Goal: Obtain resource: Obtain resource

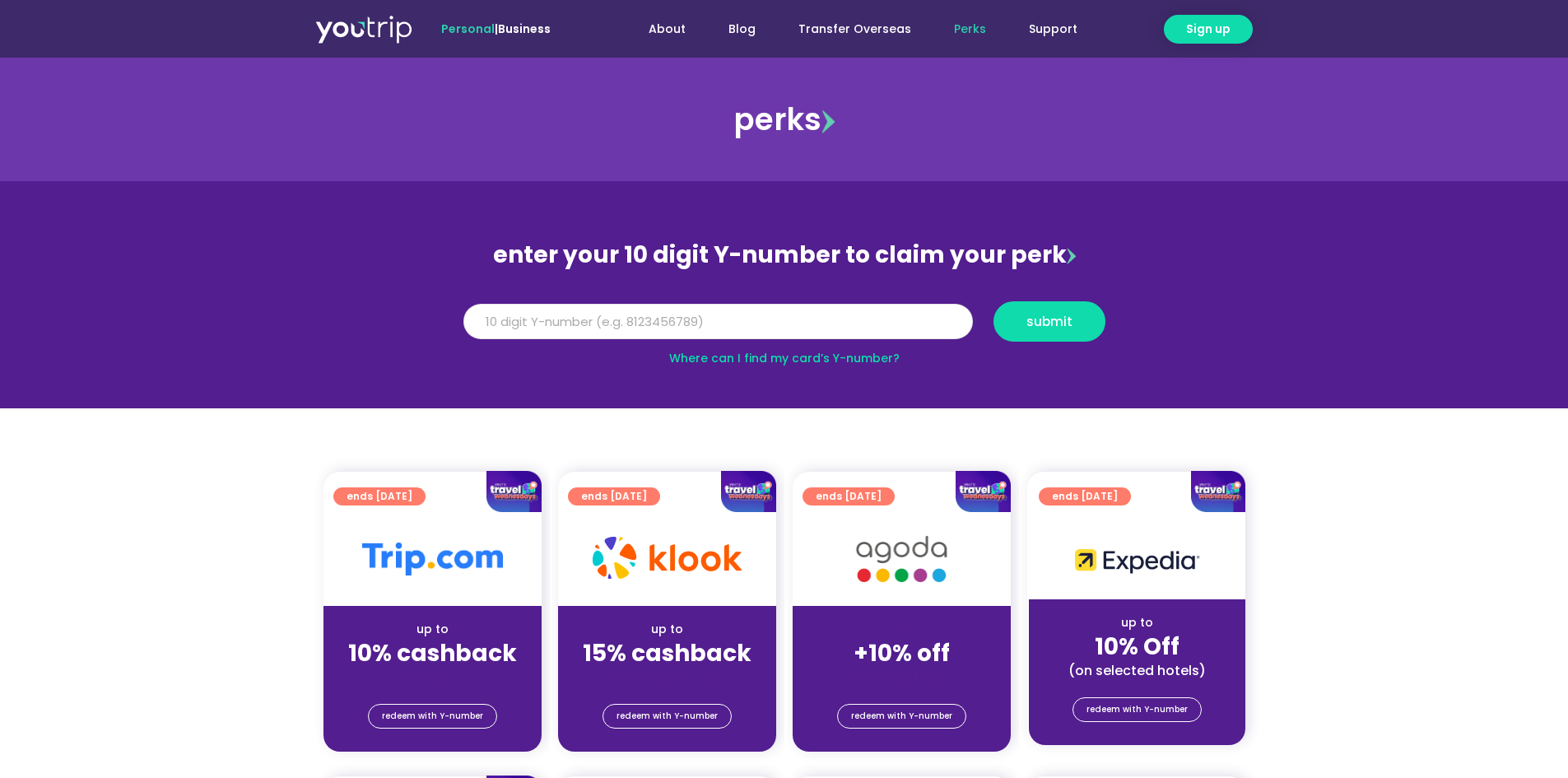
click at [776, 327] on input "Y Number" at bounding box center [718, 321] width 510 height 36
type input "8105863252"
click at [1037, 325] on span "submit" at bounding box center [1049, 321] width 46 height 13
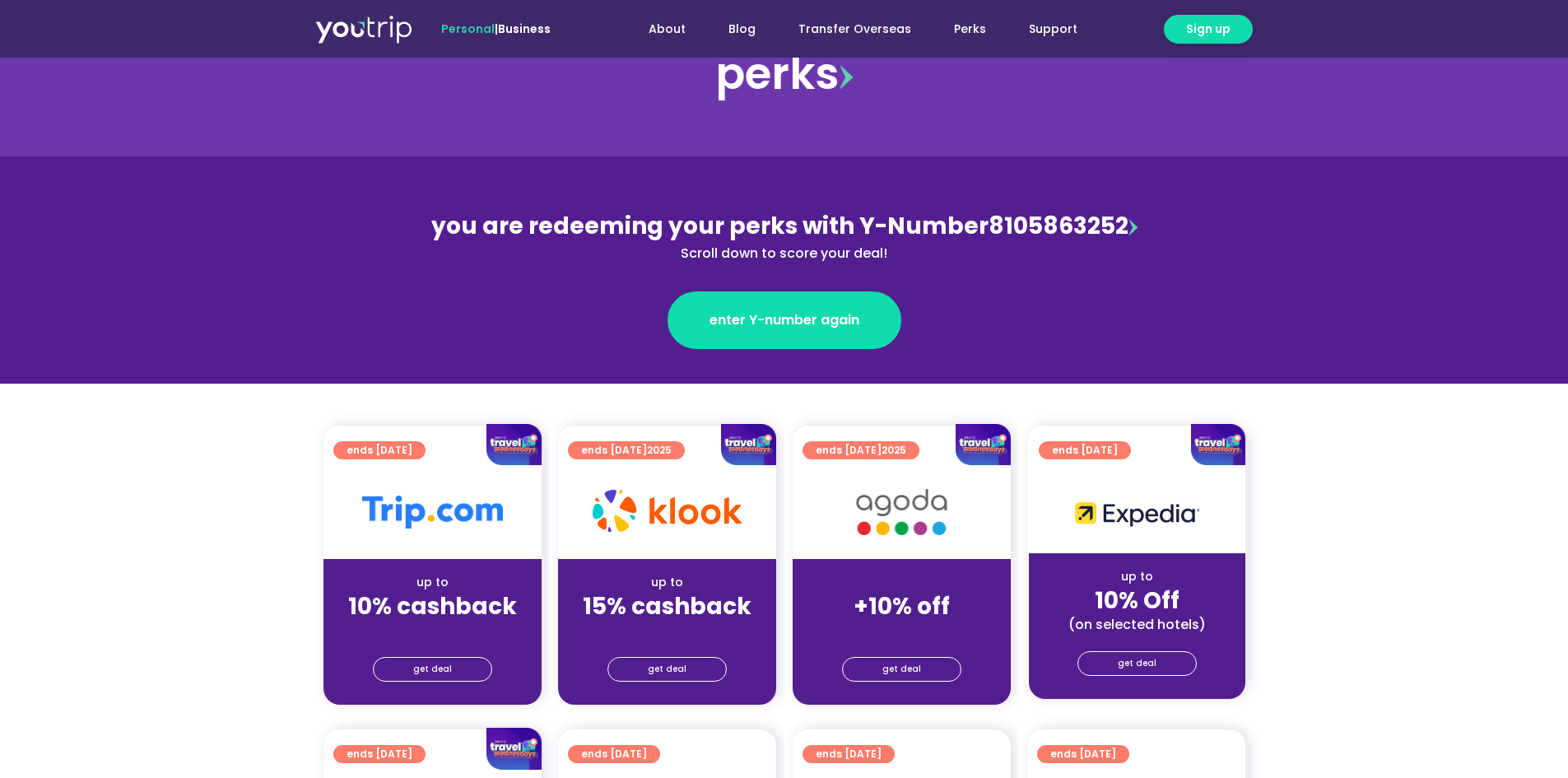
scroll to position [412, 0]
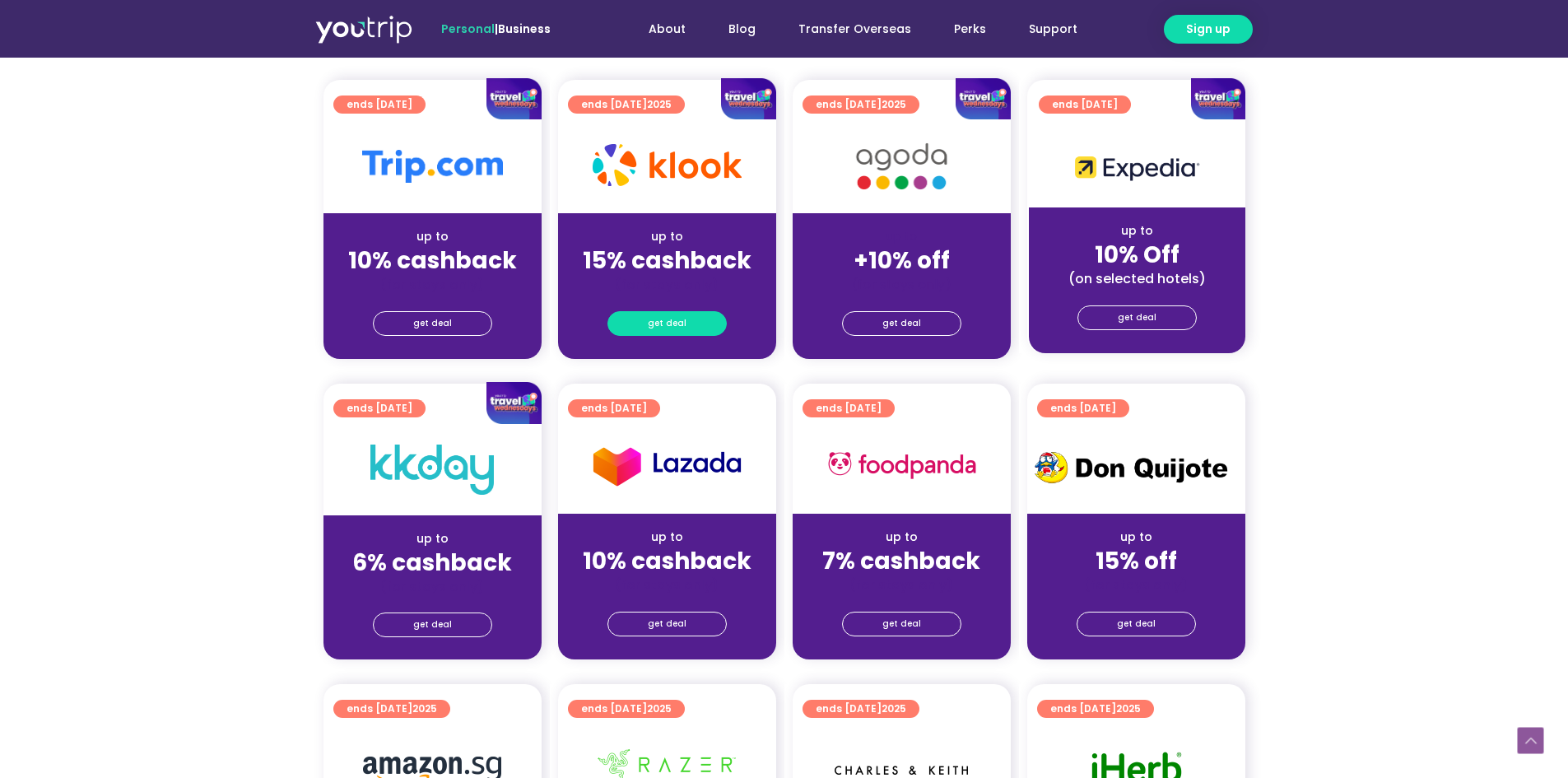
click at [664, 324] on span "get deal" at bounding box center [667, 324] width 38 height 23
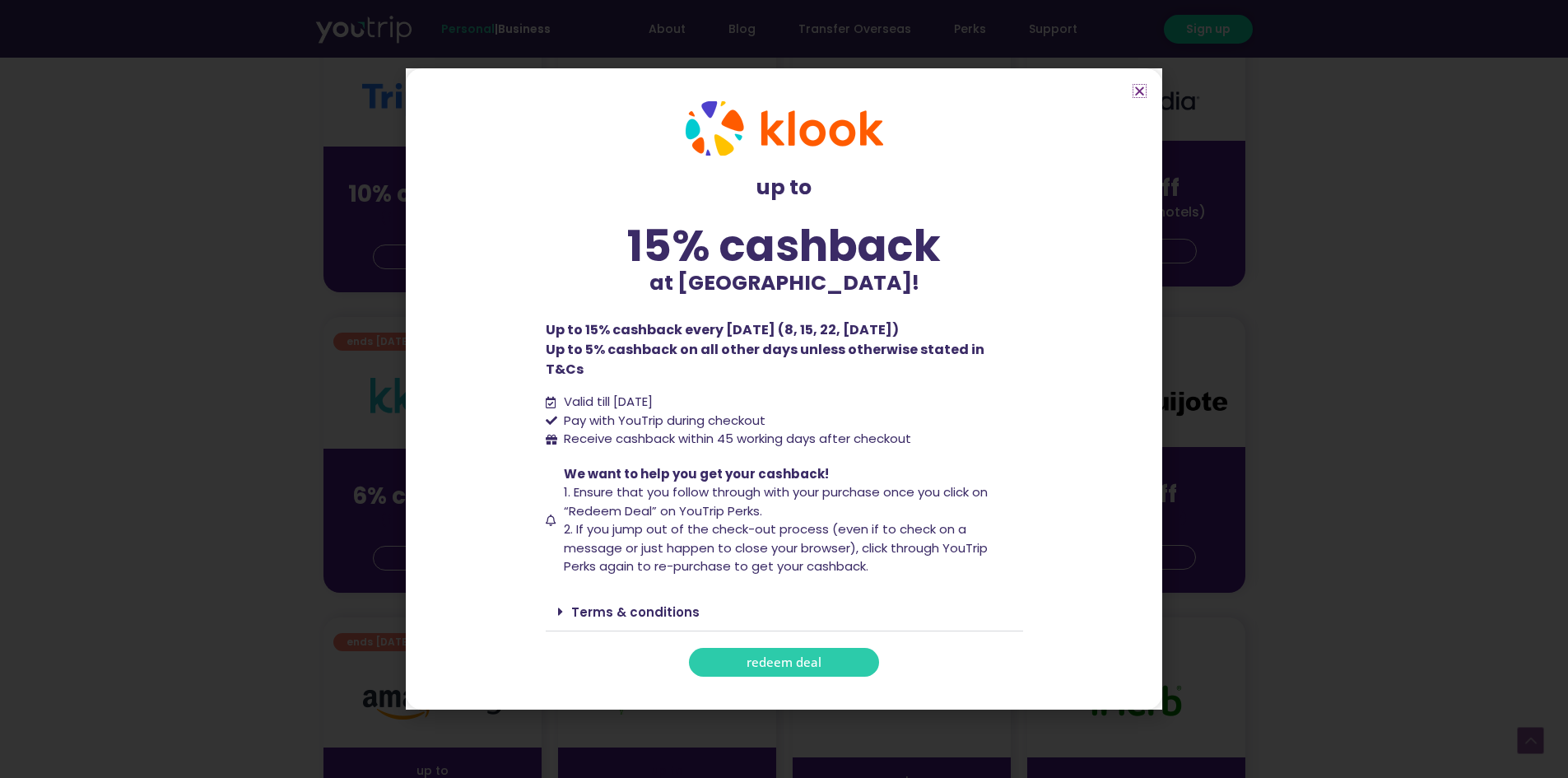
scroll to position [576, 0]
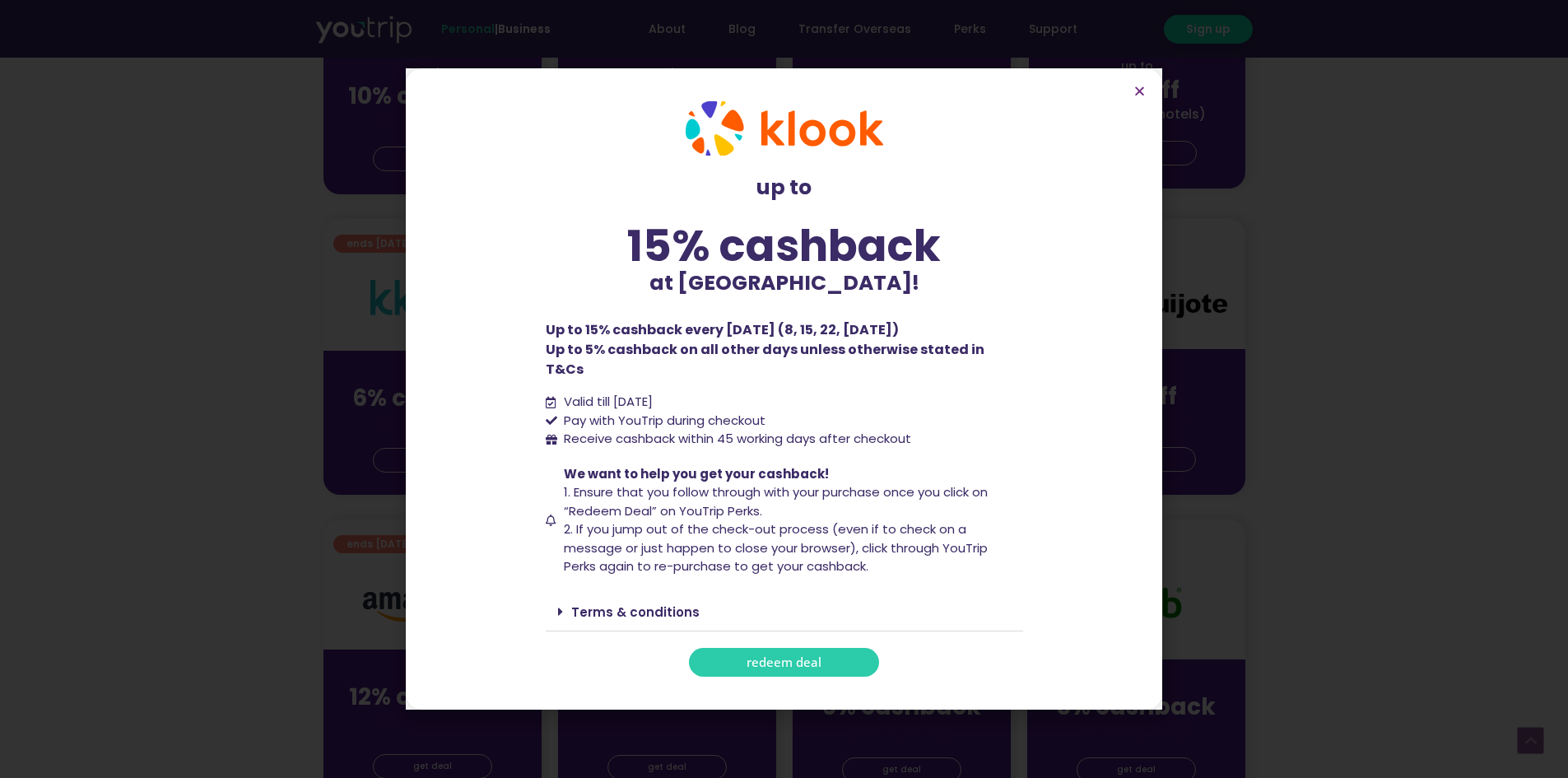
click at [585, 611] on div "Terms & conditions" at bounding box center [784, 612] width 478 height 38
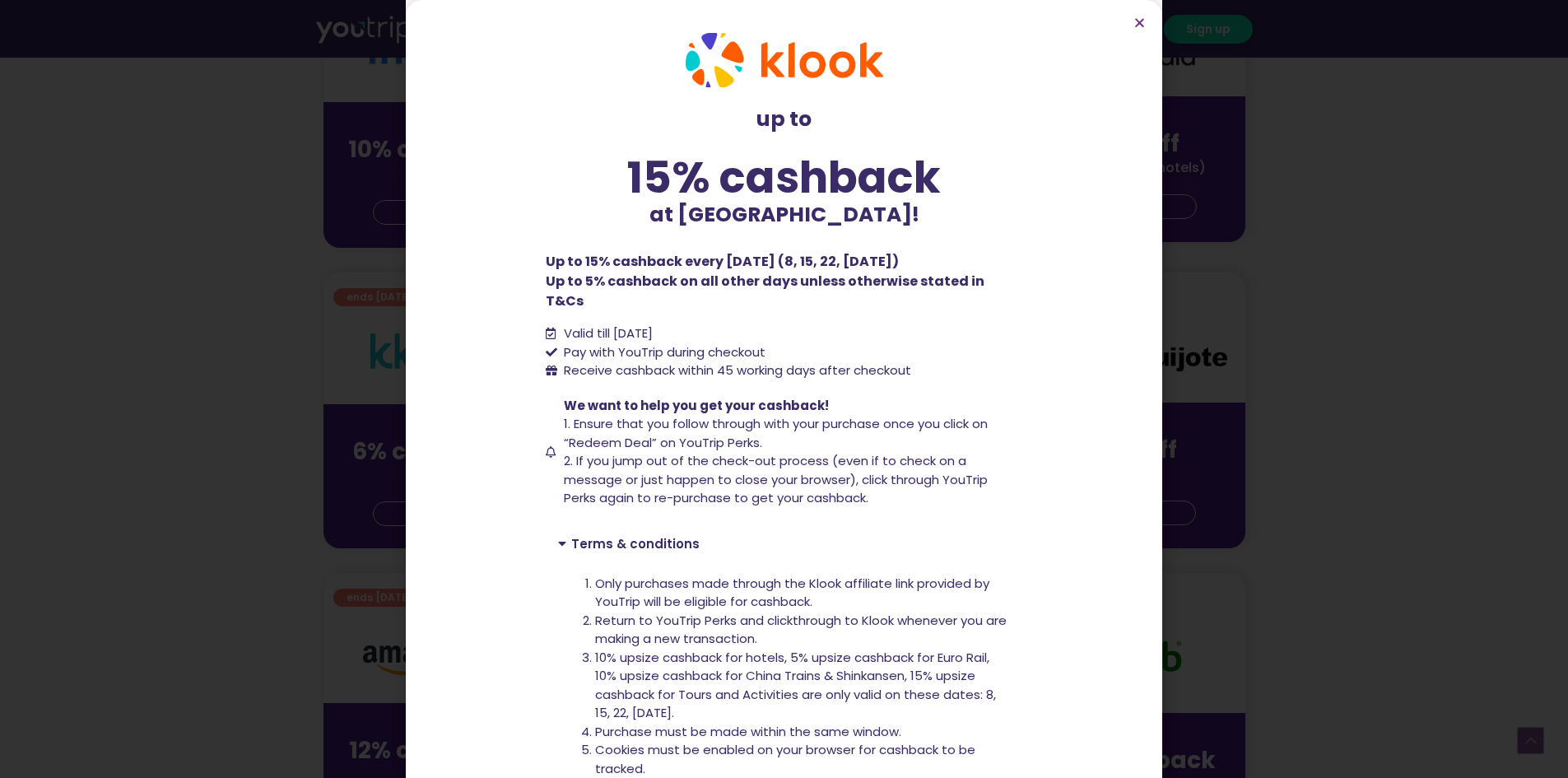
scroll to position [494, 0]
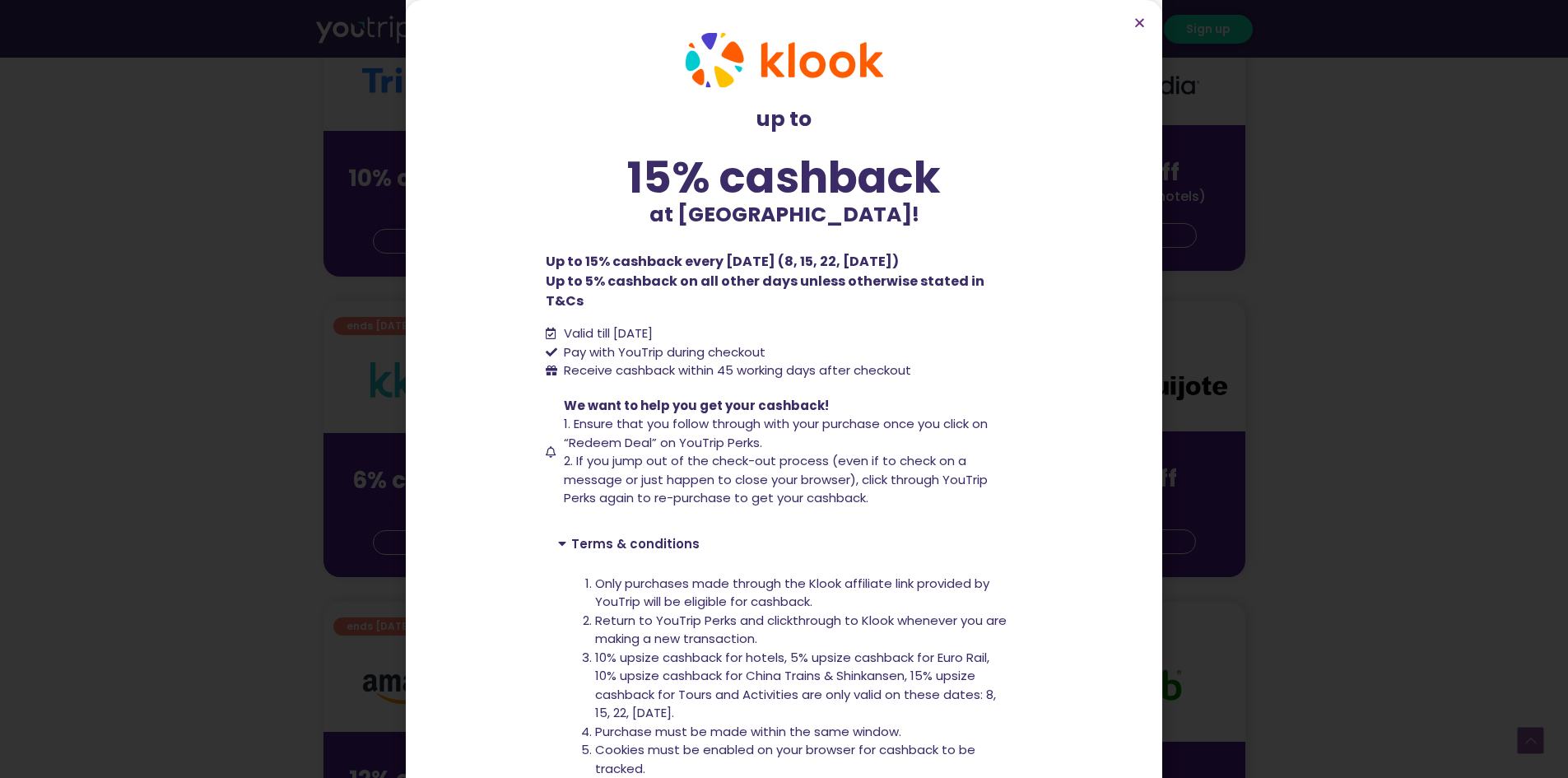
click at [659, 344] on span "Pay with YouTrip during checkout" at bounding box center [662, 353] width 206 height 19
click at [672, 361] on span "Receive cashback within 45 working days after checkout" at bounding box center [736, 370] width 352 height 19
click at [753, 259] on p "Up to 15% cashback every [DATE] (8, 15, 22, [DATE]) Up to 5% cashback on all ot…" at bounding box center [784, 281] width 478 height 59
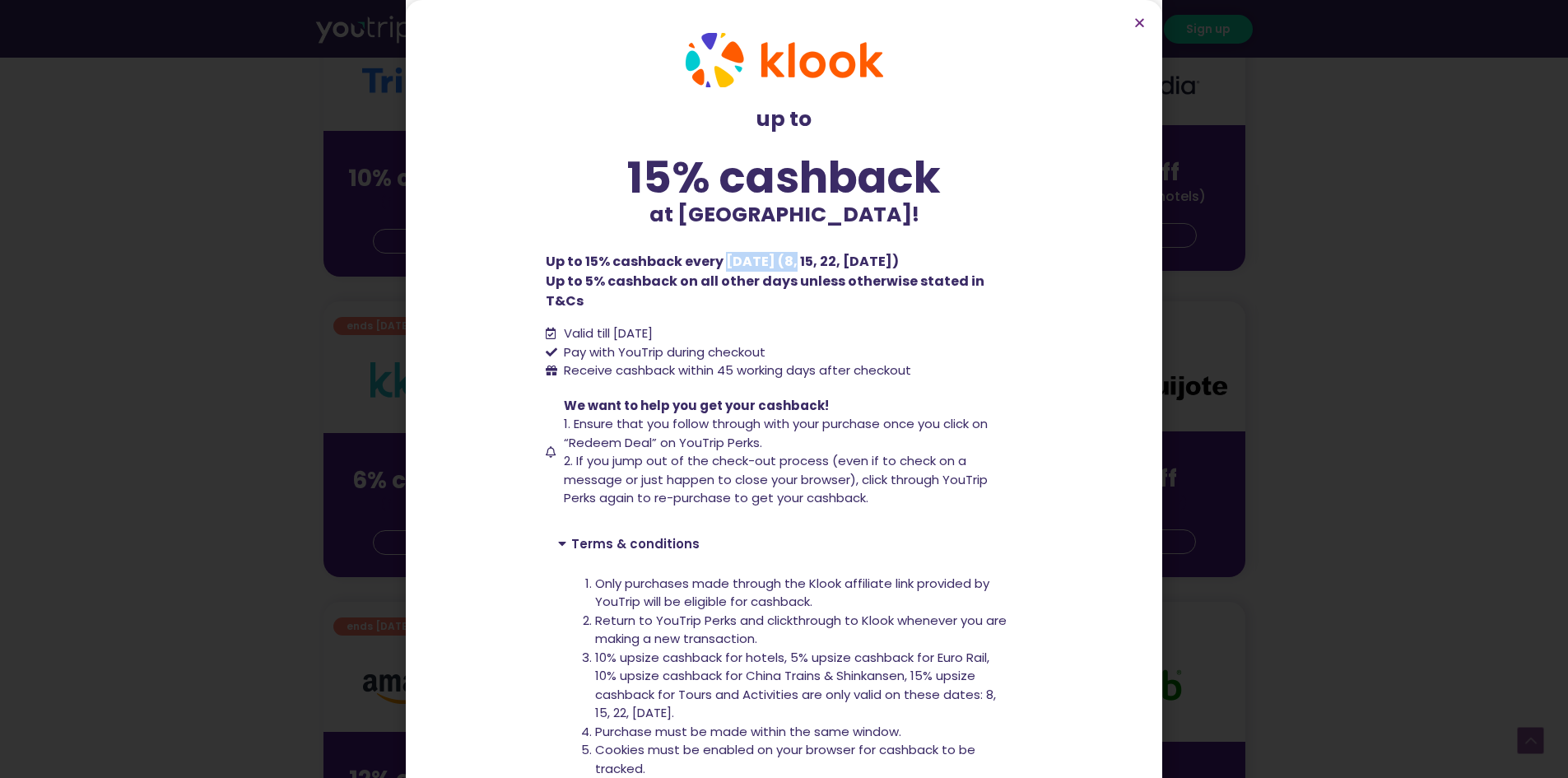
click at [753, 259] on p "Up to 15% cashback every [DATE] (8, 15, 22, [DATE]) Up to 5% cashback on all ot…" at bounding box center [784, 281] width 478 height 59
click at [785, 277] on p "Up to 15% cashback every [DATE] (8, 15, 22, [DATE]) Up to 5% cashback on all ot…" at bounding box center [784, 281] width 478 height 59
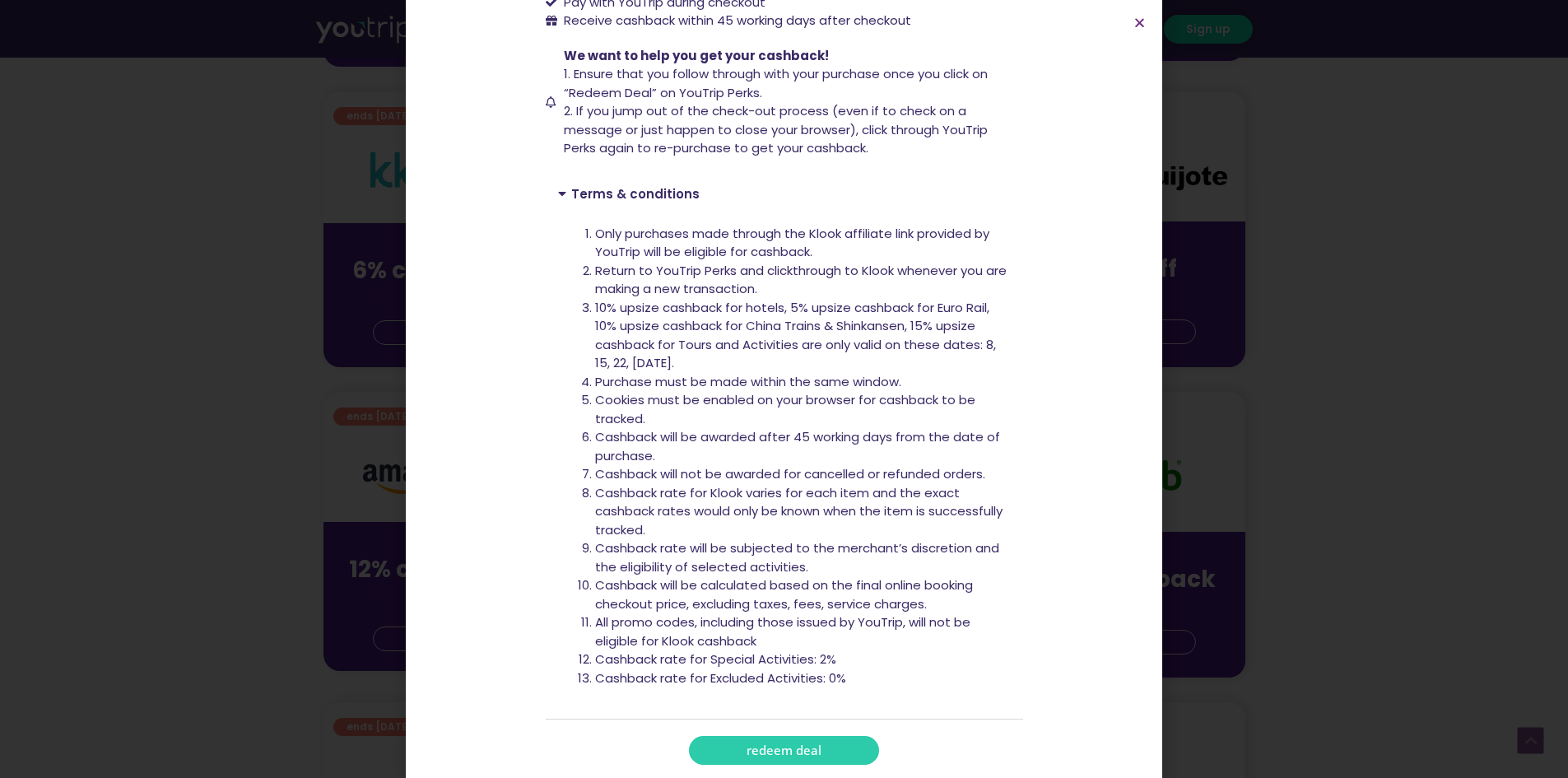
scroll to position [906, 0]
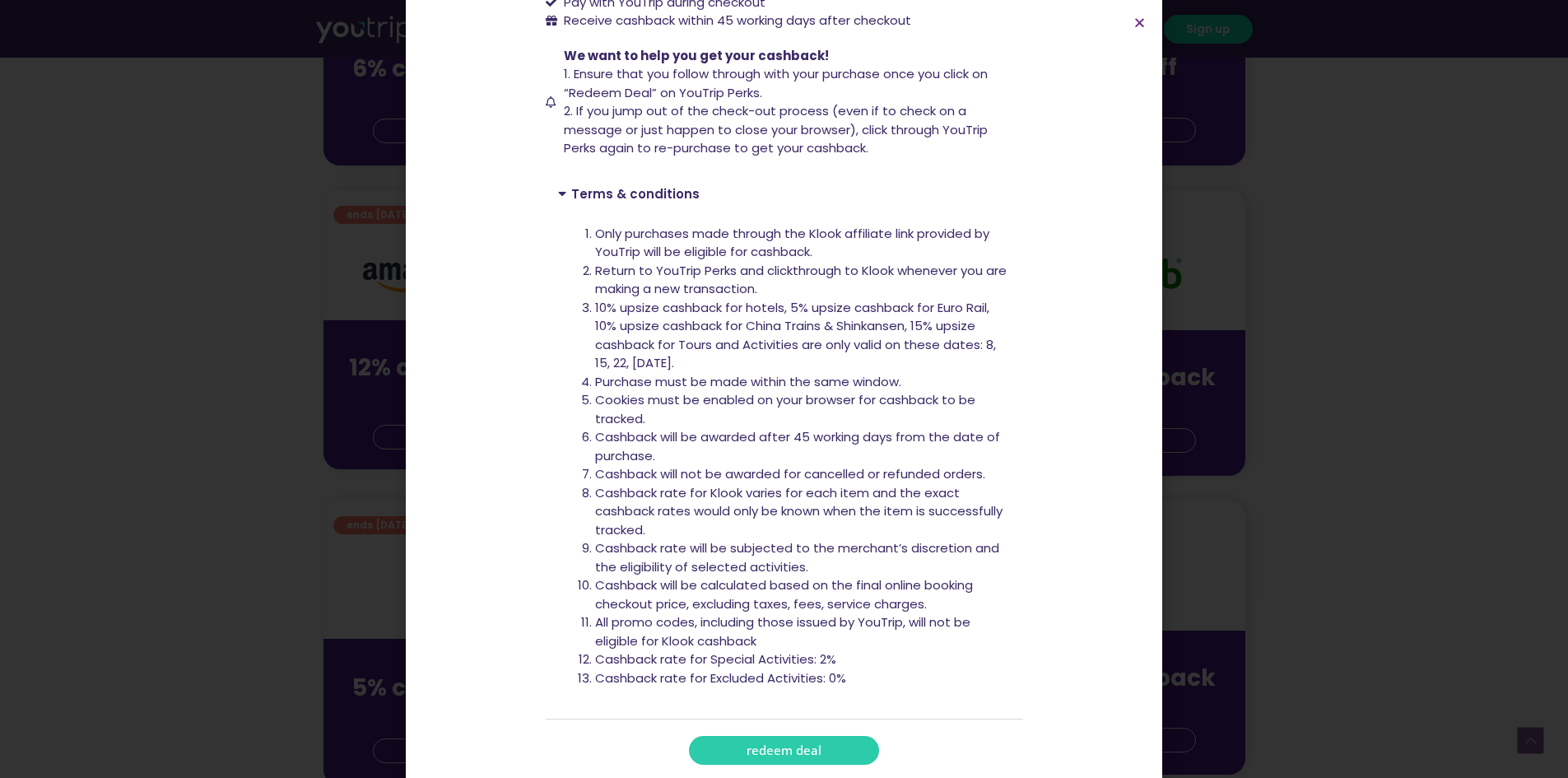
click at [799, 744] on span "redeem deal" at bounding box center [784, 750] width 75 height 13
click at [1137, 22] on icon "Close" at bounding box center [1139, 23] width 13 height 13
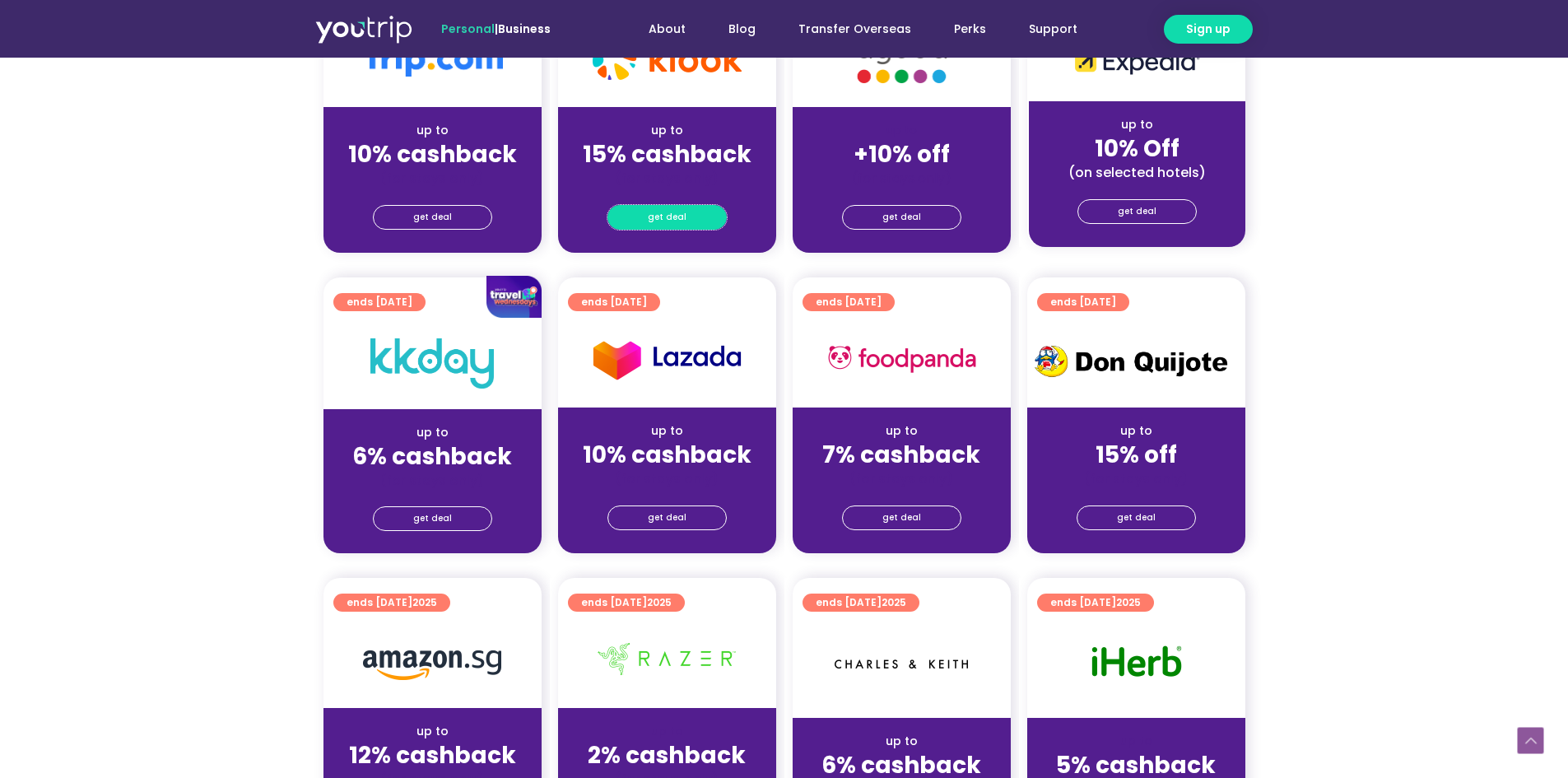
scroll to position [429, 0]
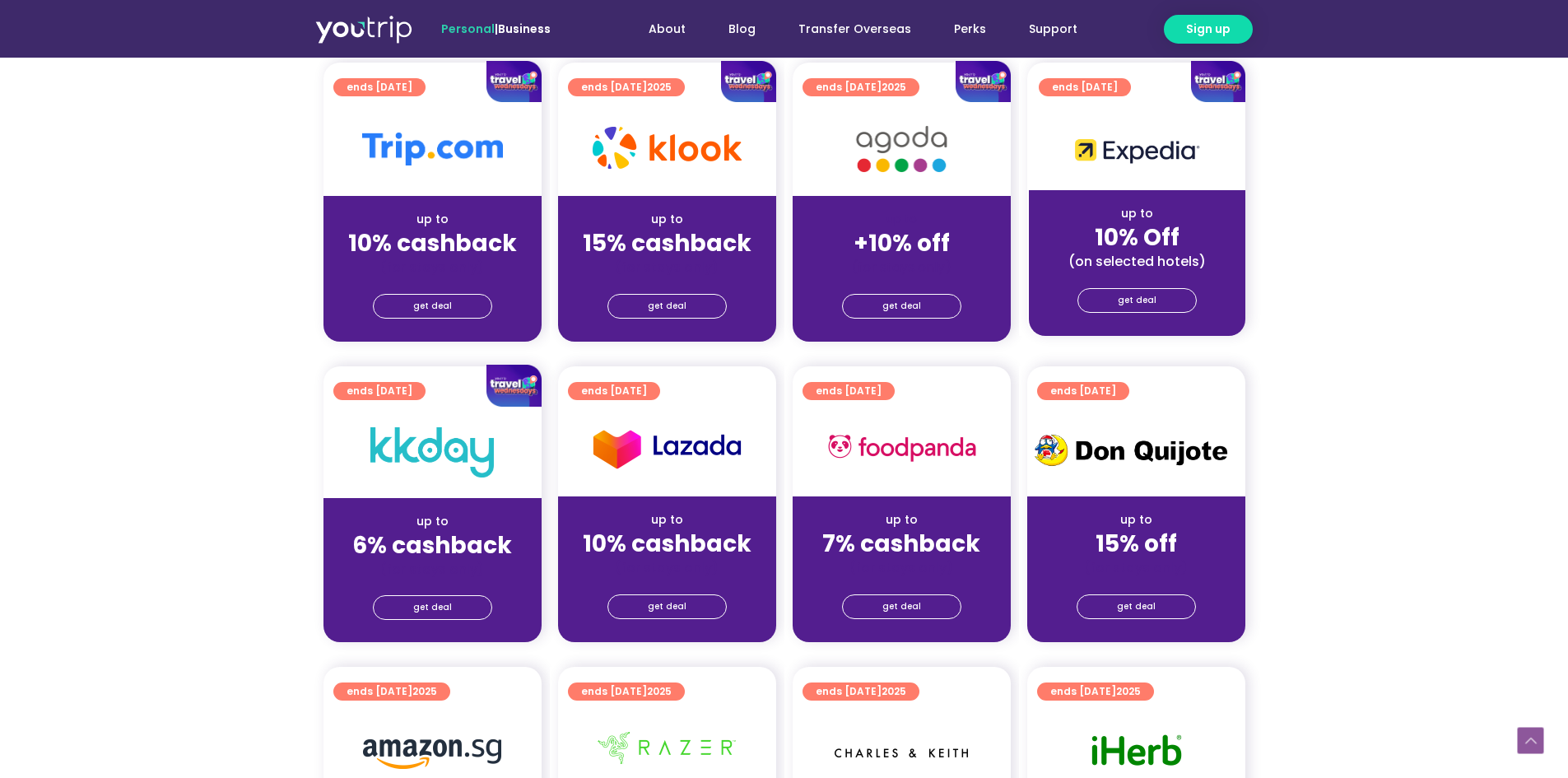
click at [519, 381] on img at bounding box center [513, 385] width 54 height 42
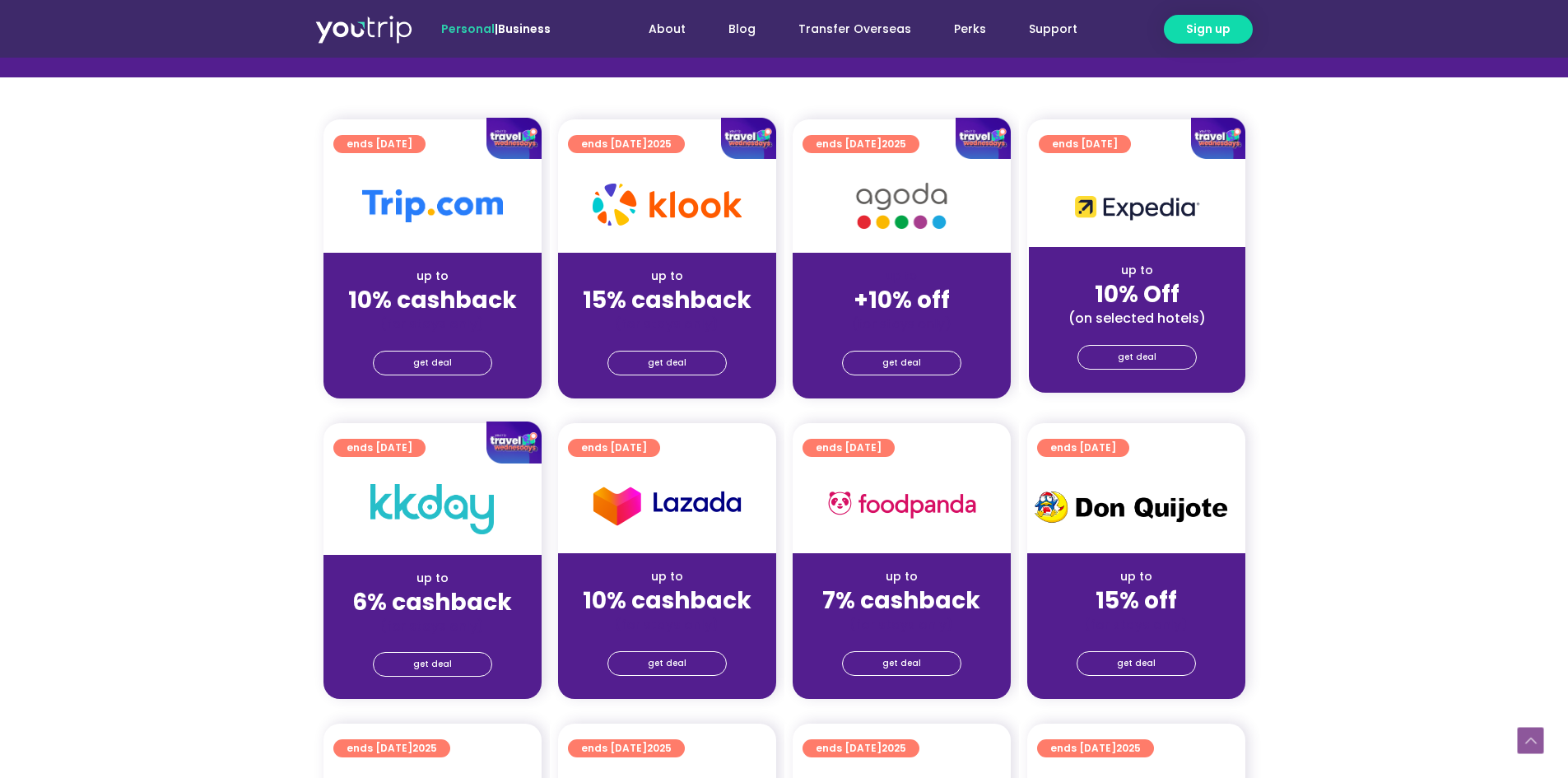
scroll to position [347, 0]
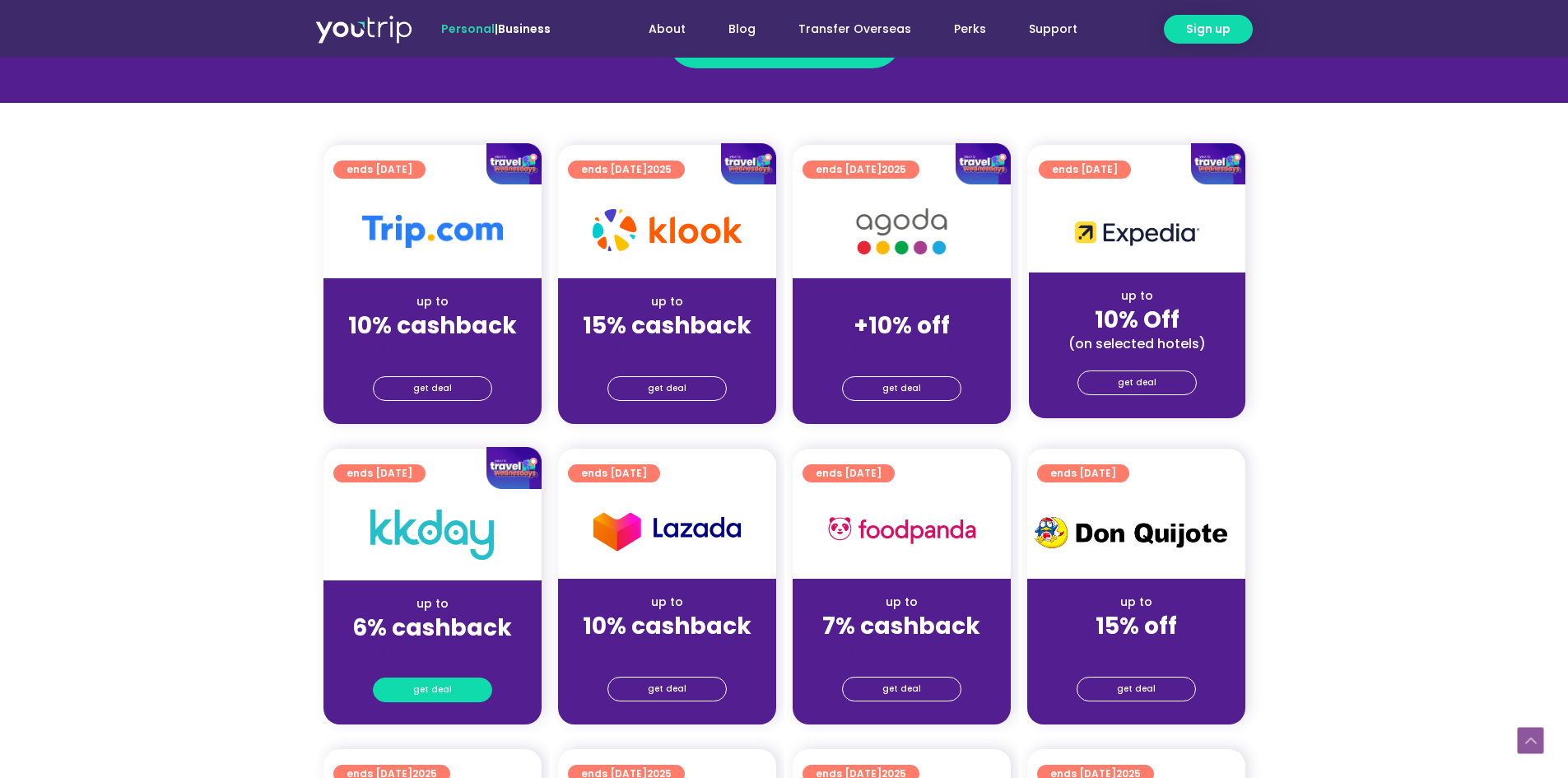
click at [444, 688] on span "get deal" at bounding box center [433, 690] width 38 height 23
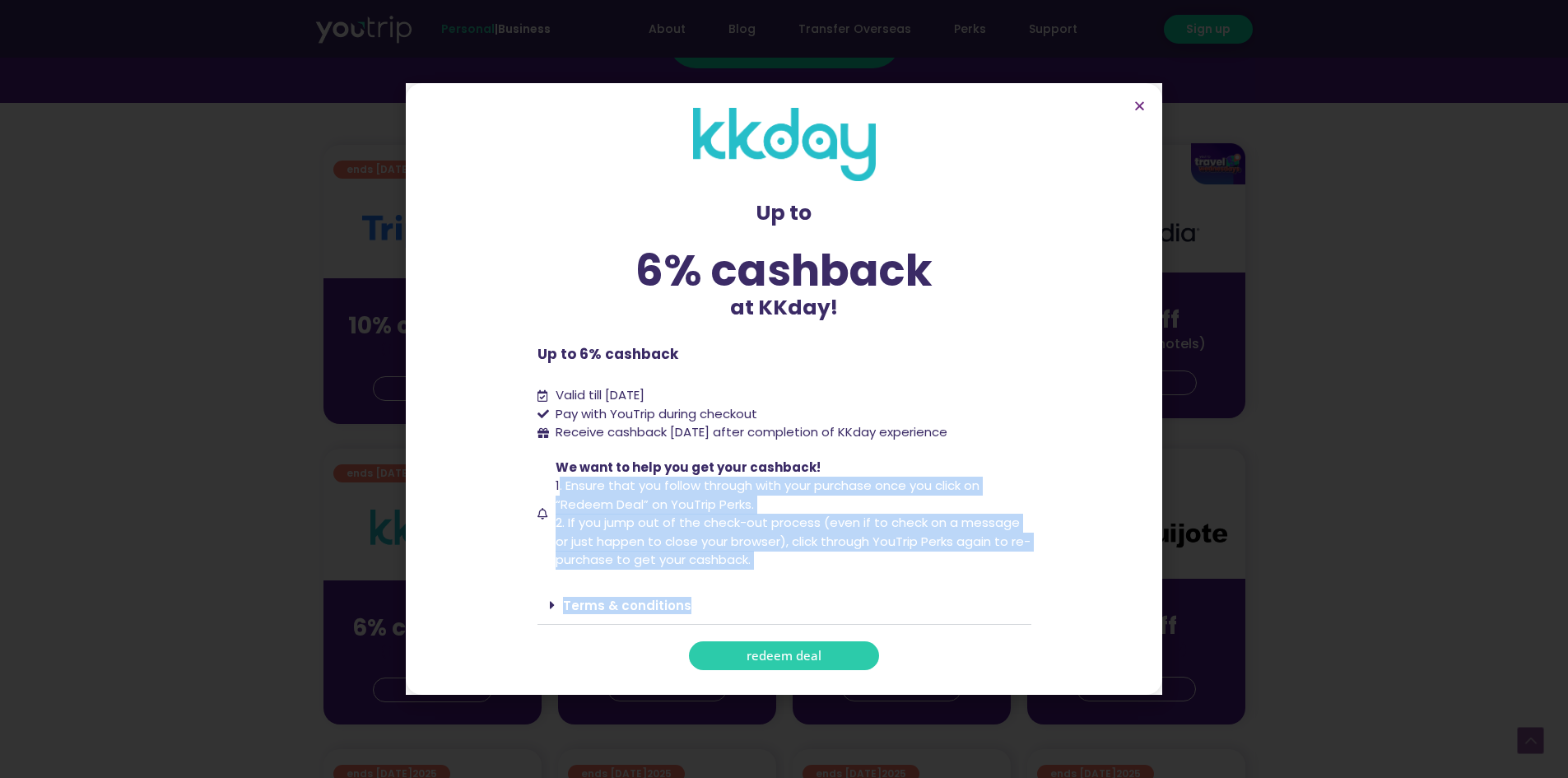
drag, startPoint x: 559, startPoint y: 489, endPoint x: 770, endPoint y: 581, distance: 230.2
click at [770, 581] on div "Up to 6% cashback at KKday! Up to 6% cashback at KKday! Up to 6% cashback Valid…" at bounding box center [785, 389] width 494 height 562
click at [781, 560] on span "We want to help you get your cashback! 1. Ensure that you follow through with y…" at bounding box center [791, 514] width 480 height 111
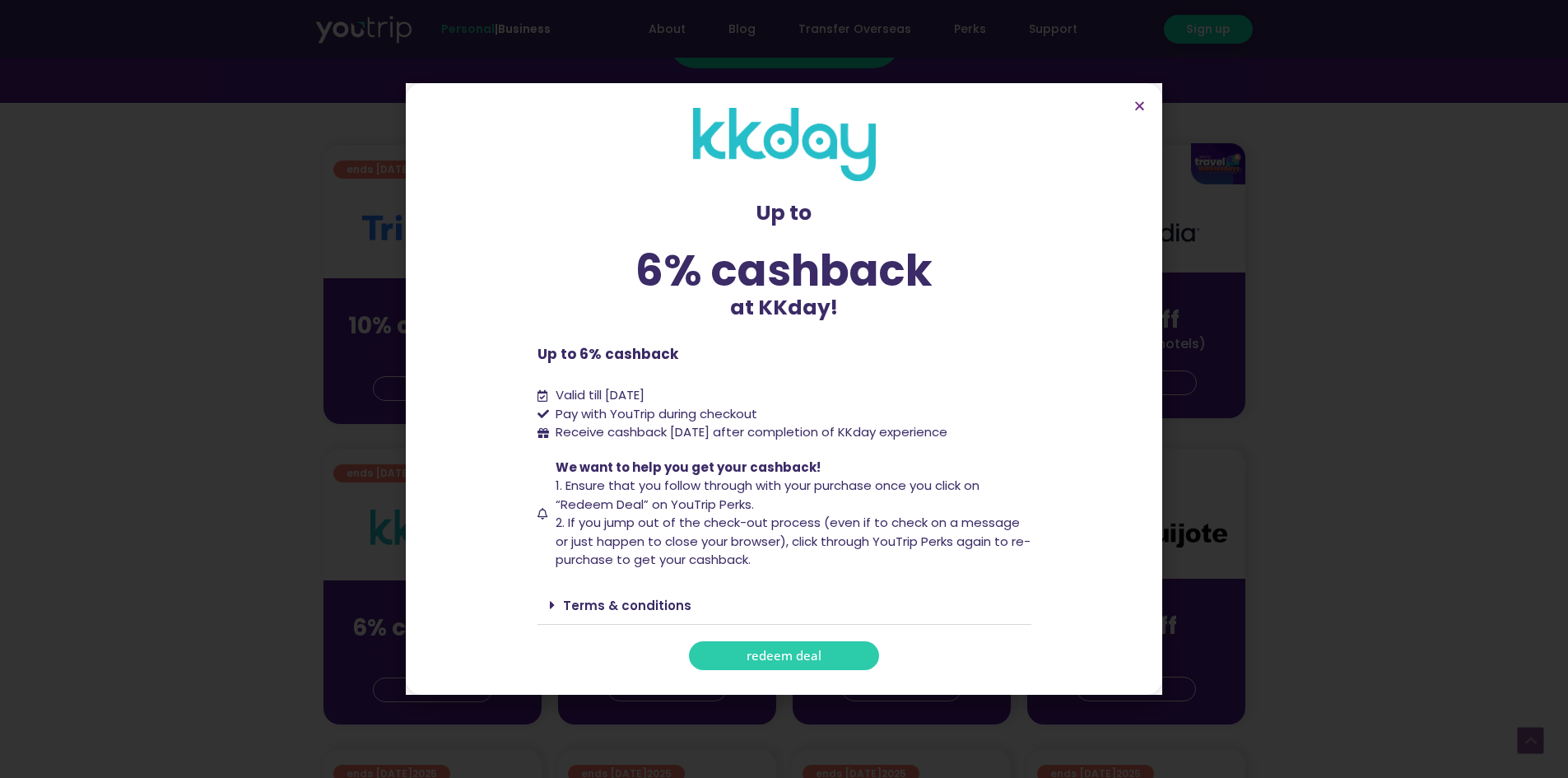
click at [801, 535] on span "2. If you jump out of the check-out process (even if to check on a message or j…" at bounding box center [793, 540] width 475 height 54
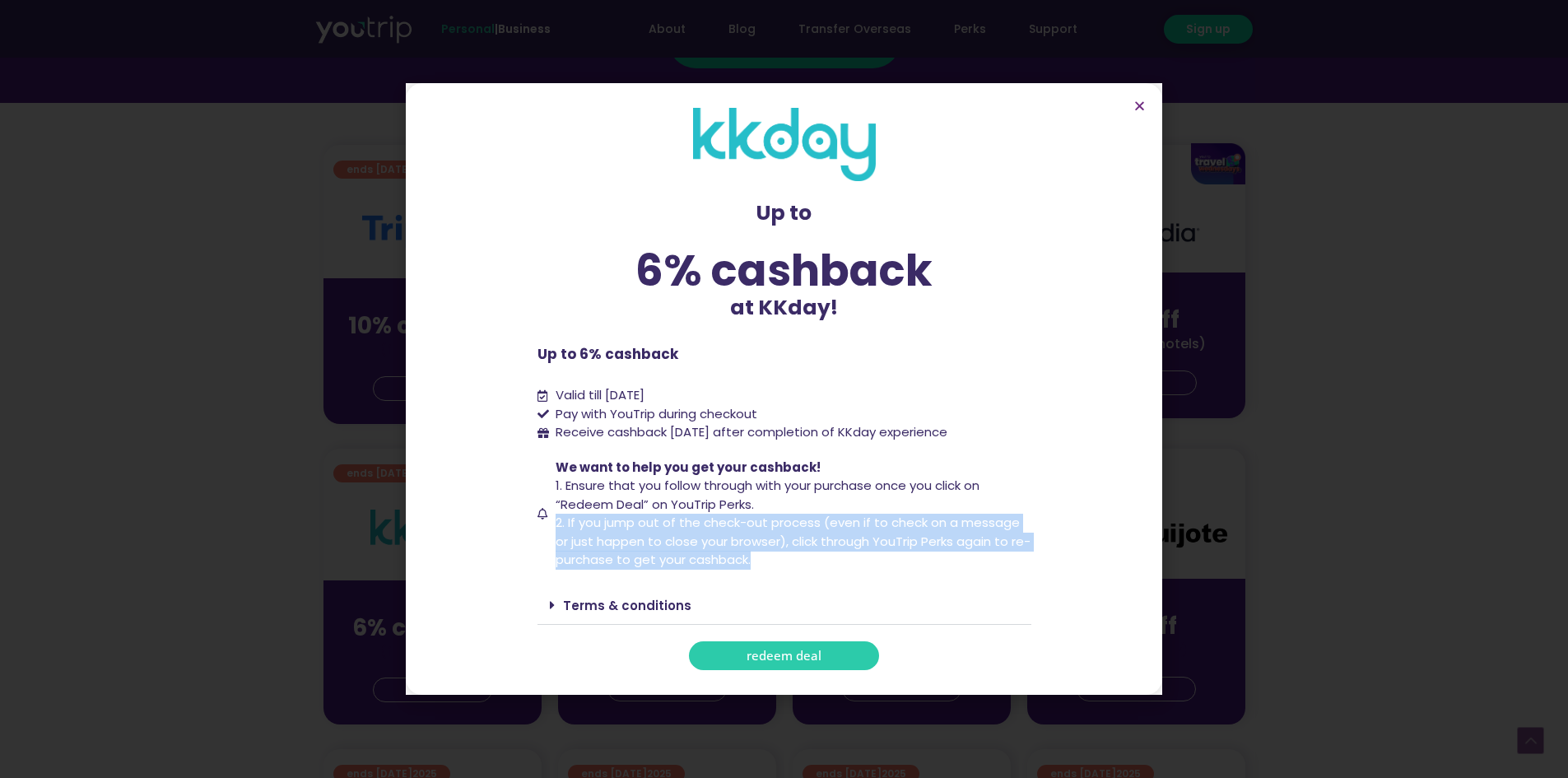
click at [801, 535] on span "2. If you jump out of the check-out process (even if to check on a message or j…" at bounding box center [793, 540] width 475 height 54
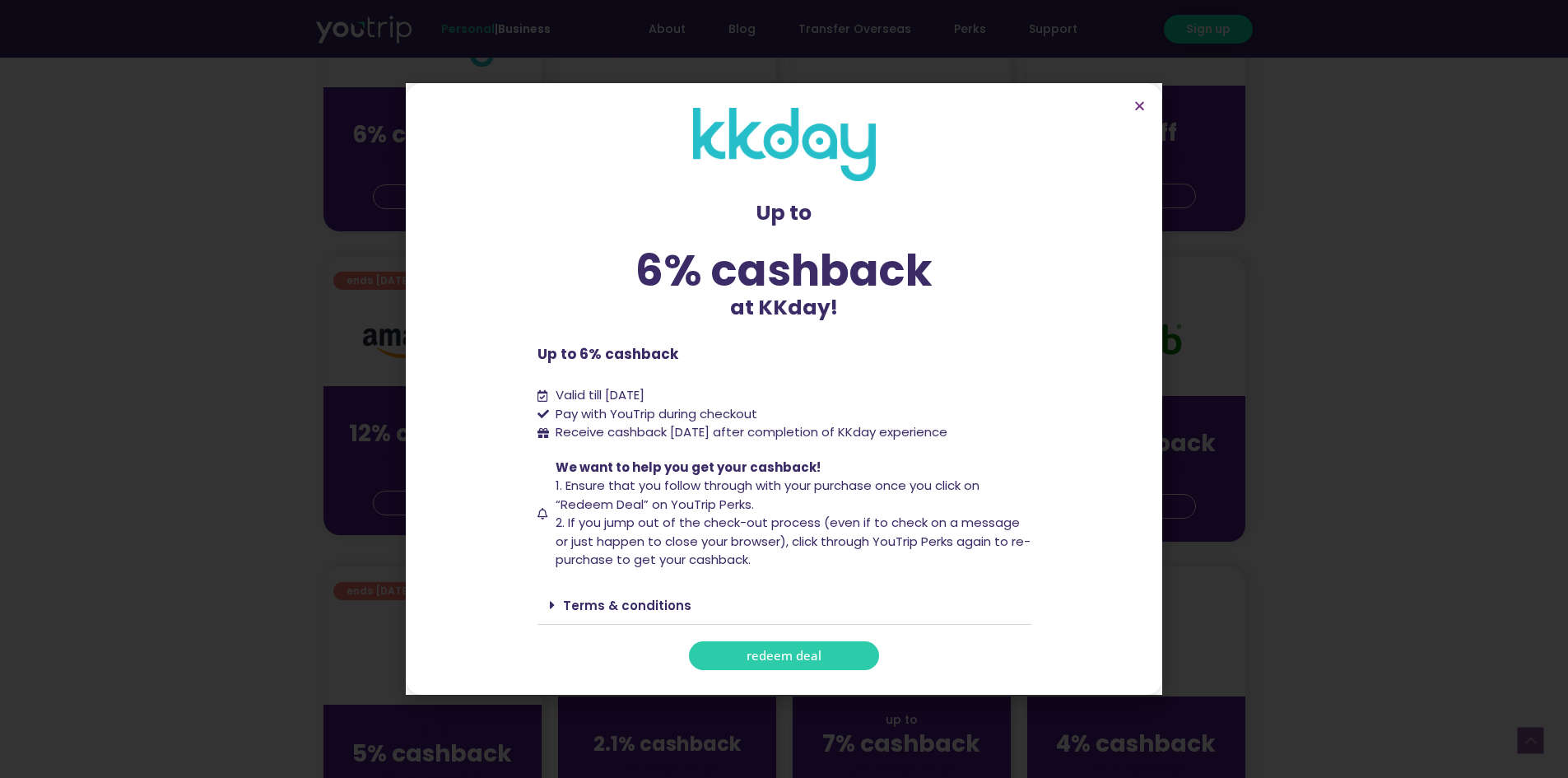
scroll to position [841, 0]
click at [575, 613] on link "Terms & conditions" at bounding box center [627, 605] width 128 height 18
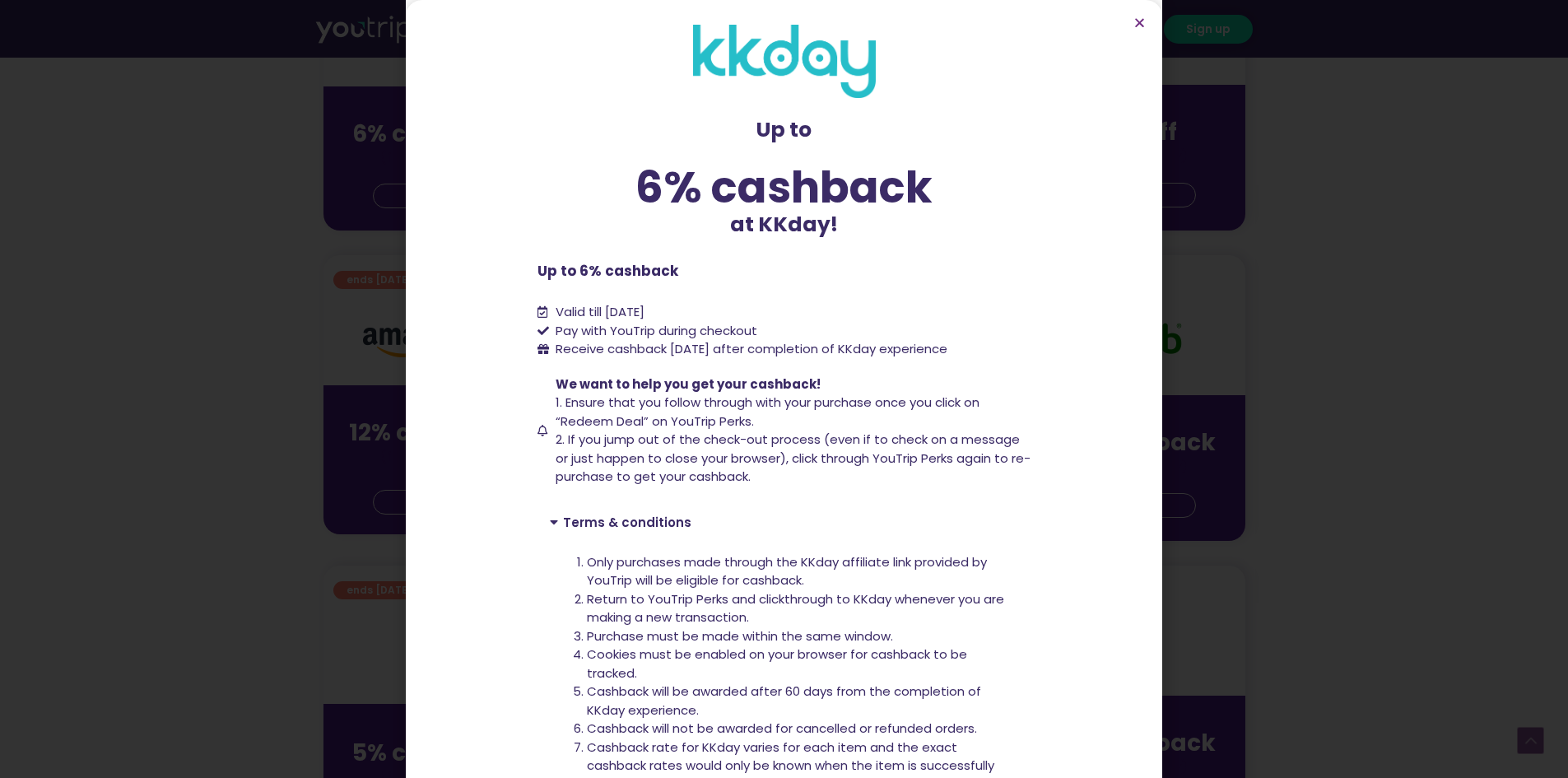
scroll to position [511, 0]
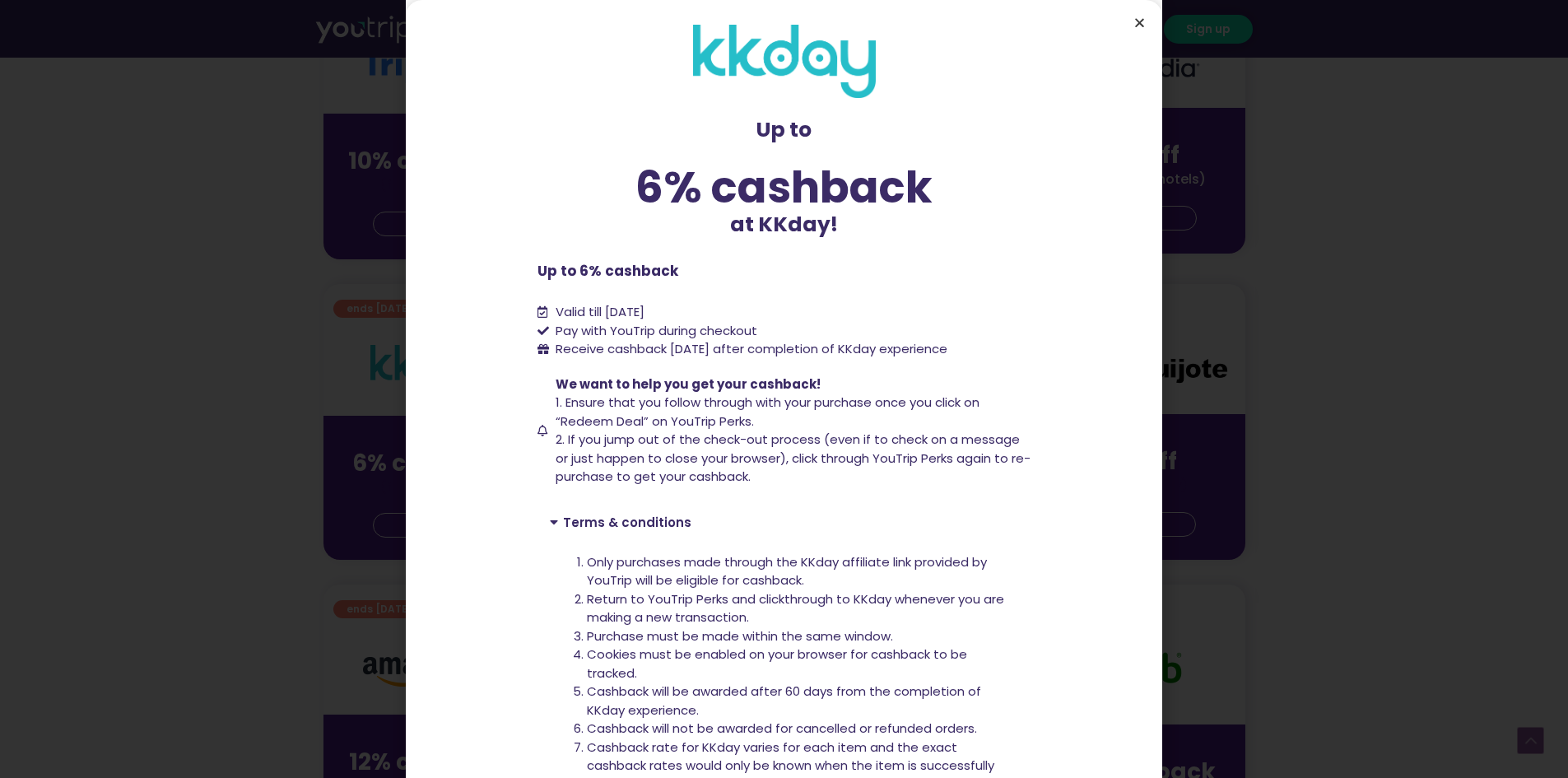
click at [1138, 28] on icon "Close" at bounding box center [1139, 23] width 13 height 13
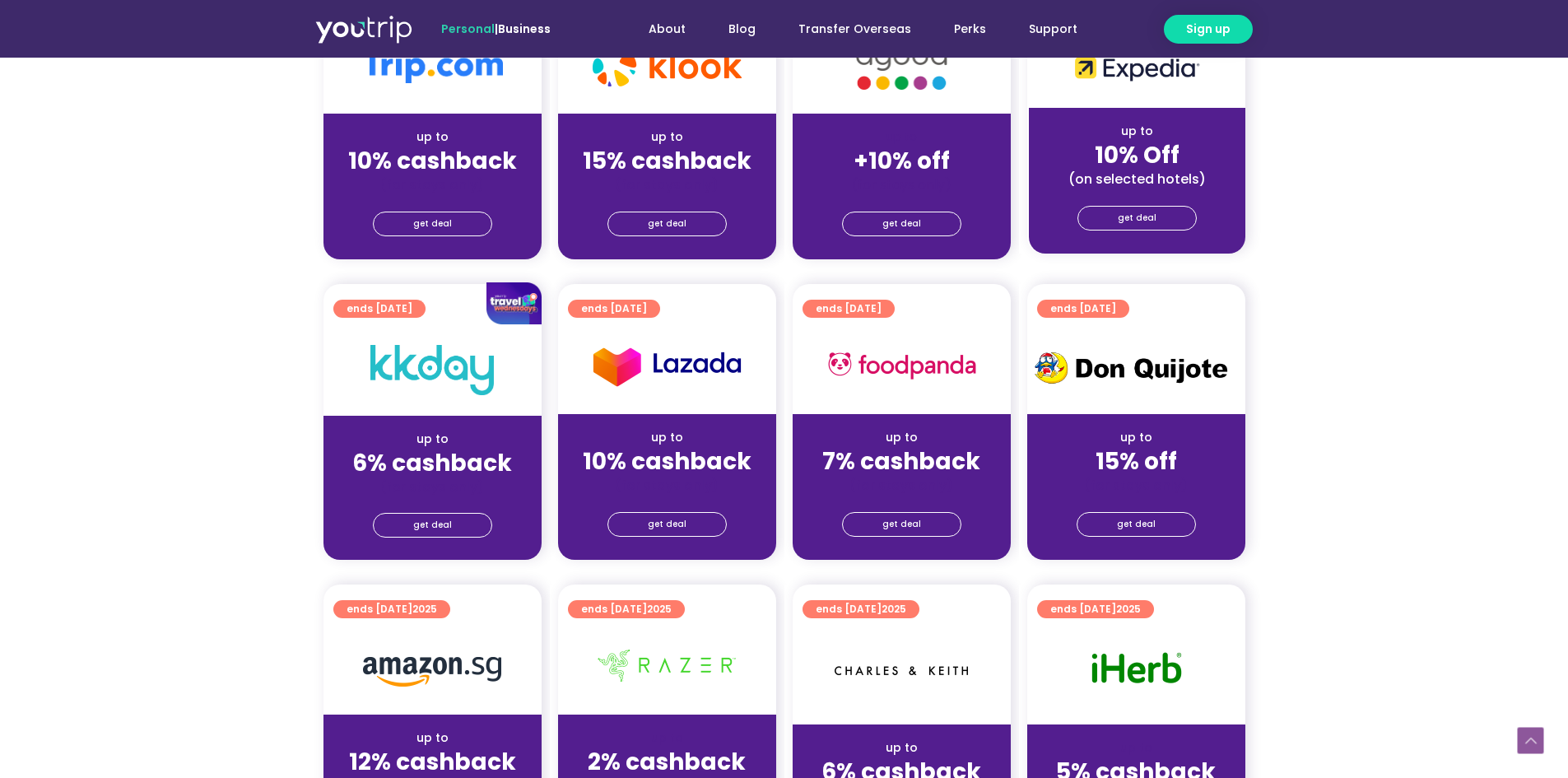
click at [190, 349] on section "ends [DATE] up to 6% cashback (for stays only) get deal ends [DATE] up to 10% c…" at bounding box center [784, 432] width 1568 height 295
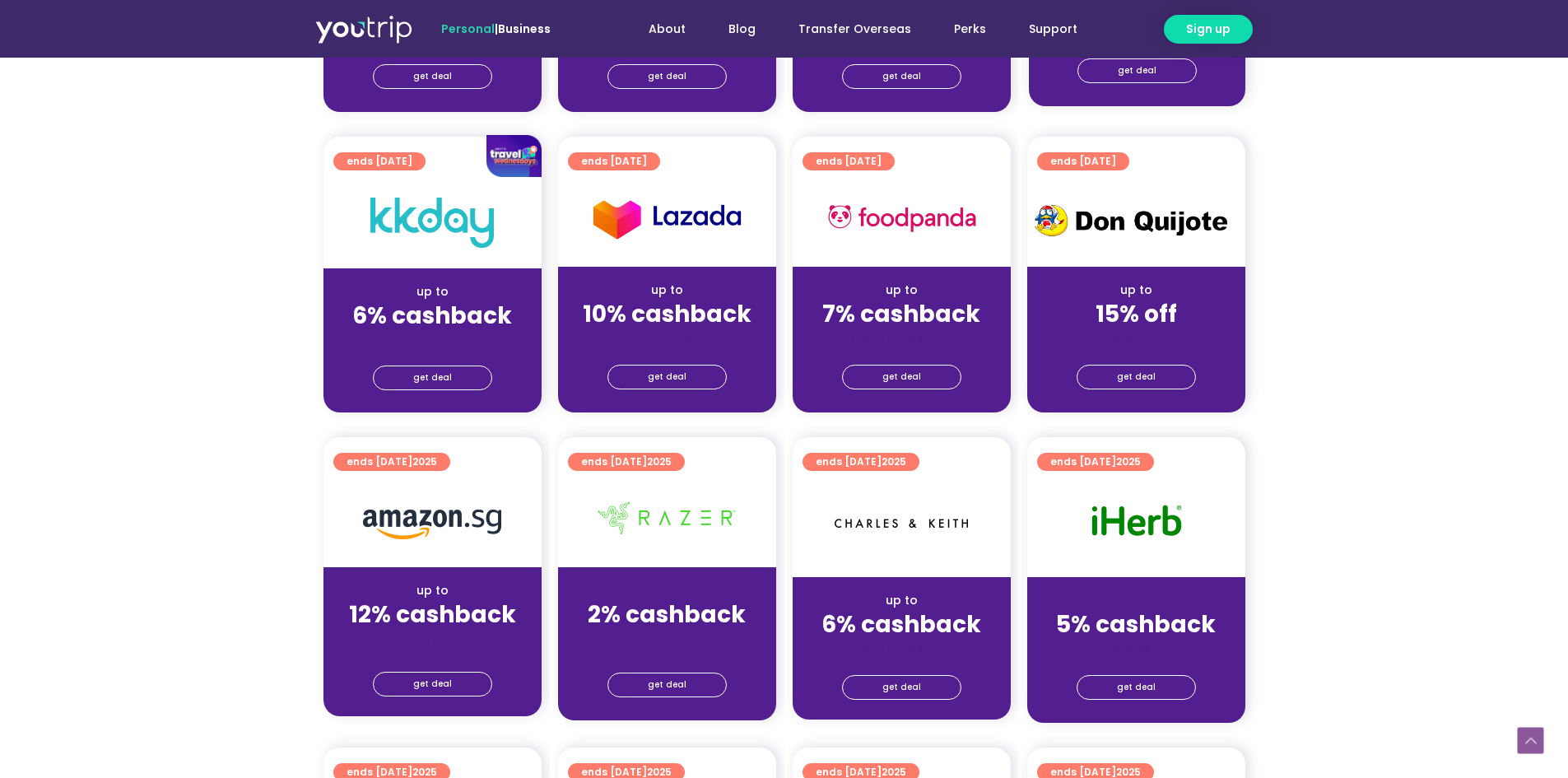
scroll to position [1235, 0]
